Goal: Information Seeking & Learning: Find specific page/section

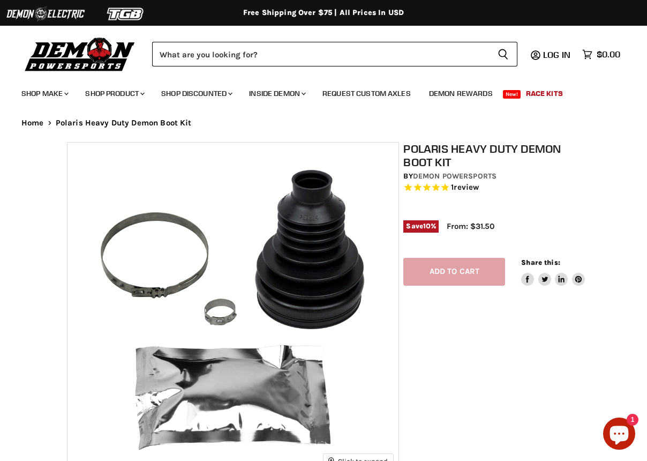
select select "******"
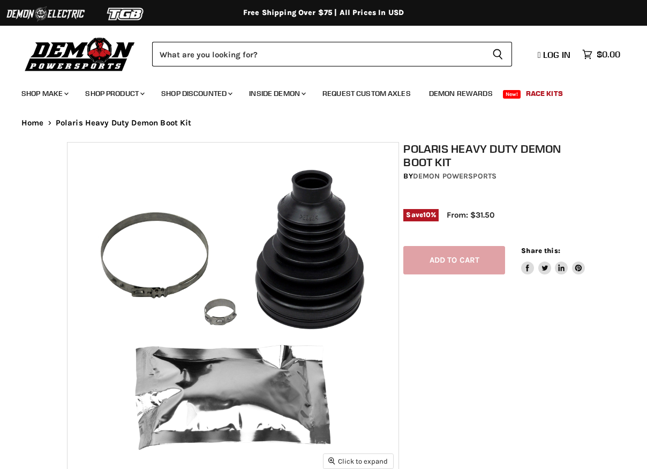
select select "******"
